Goal: Navigation & Orientation: Find specific page/section

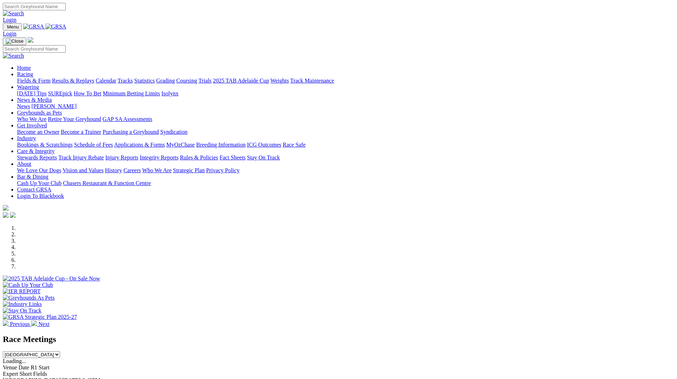
click at [9, 320] on img at bounding box center [6, 323] width 6 height 6
click at [464, 282] on div at bounding box center [338, 282] width 671 height 0
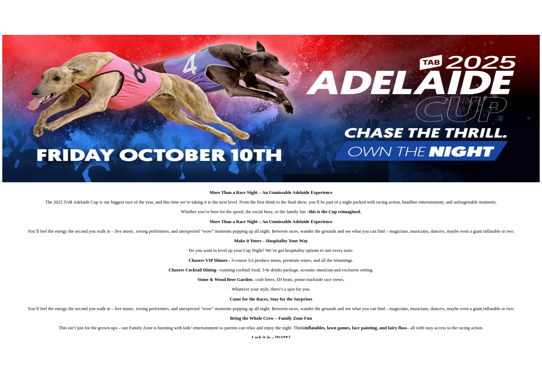
scroll to position [271, 0]
